Goal: Task Accomplishment & Management: Manage account settings

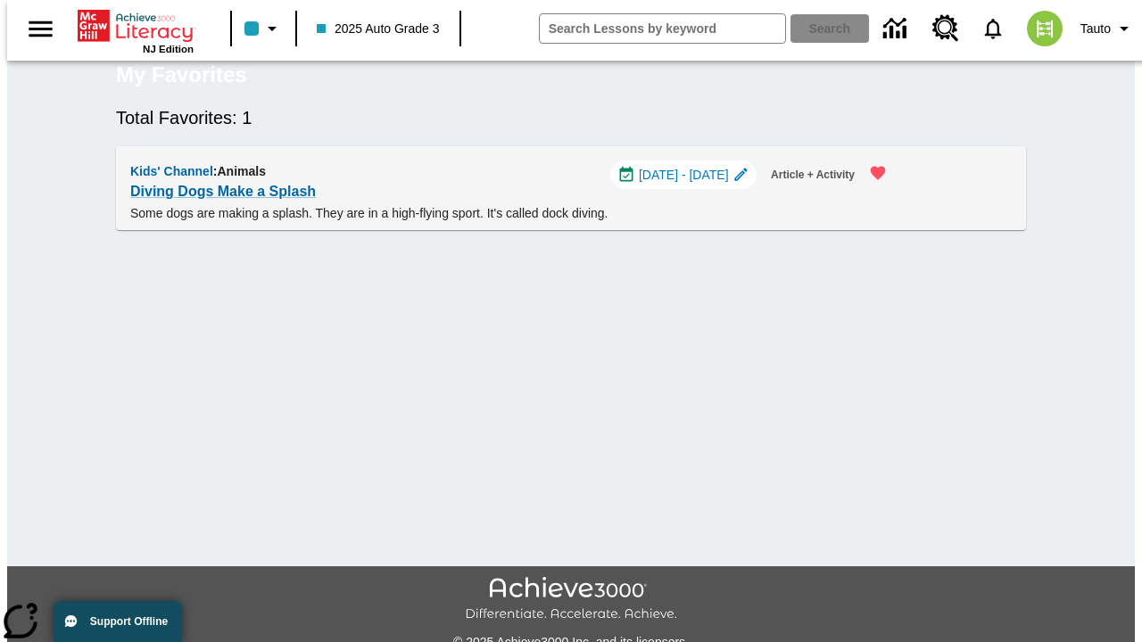
click at [691, 185] on span "[DATE] - [DATE]" at bounding box center [684, 175] width 90 height 19
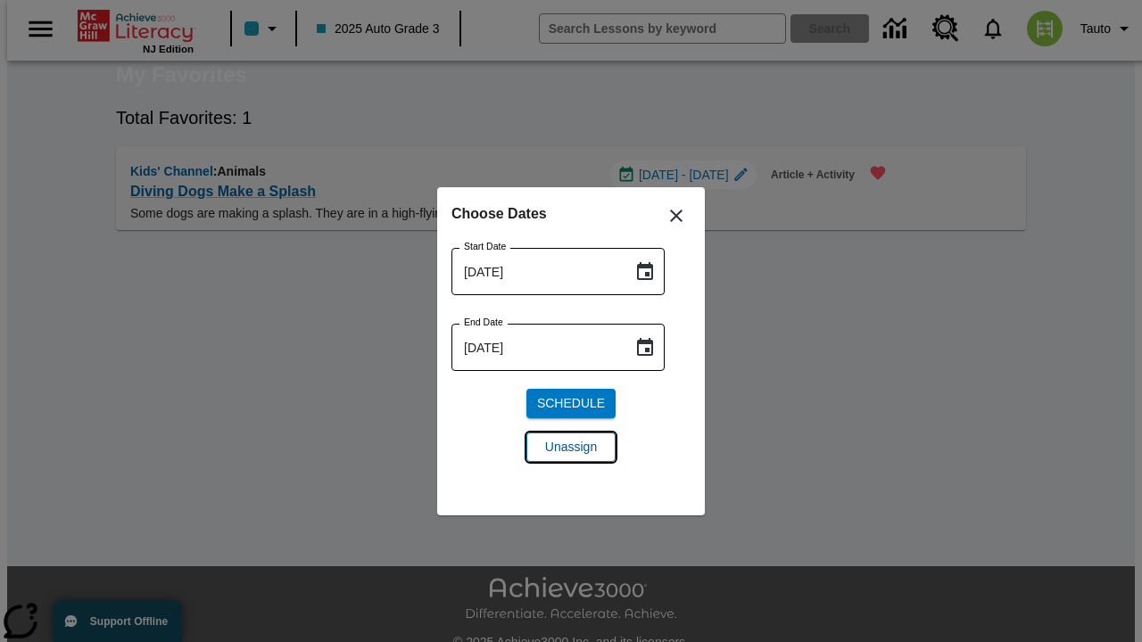
click at [571, 447] on span "Unassign" at bounding box center [571, 447] width 52 height 19
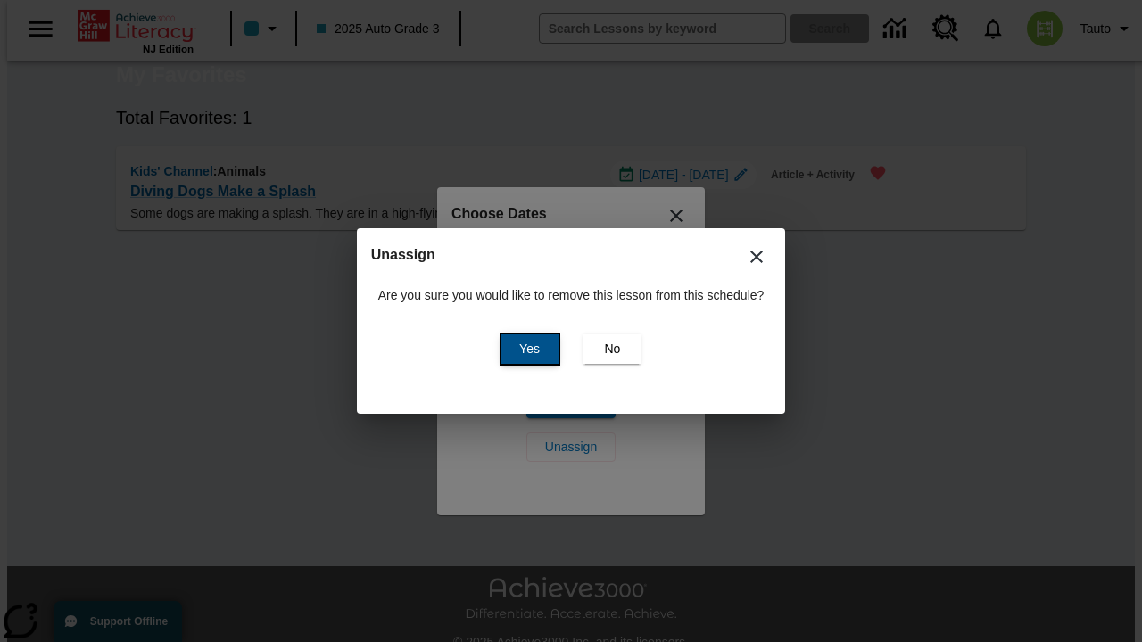
click at [526, 349] on span "Yes" at bounding box center [529, 349] width 21 height 19
